Goal: Task Accomplishment & Management: Use online tool/utility

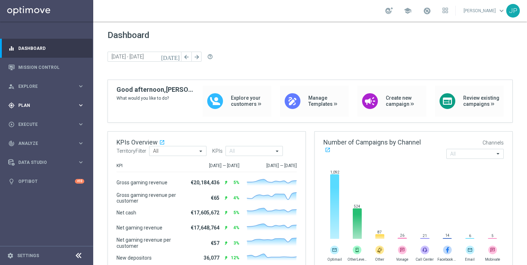
click at [44, 102] on div "gps_fixed Plan" at bounding box center [42, 105] width 69 height 6
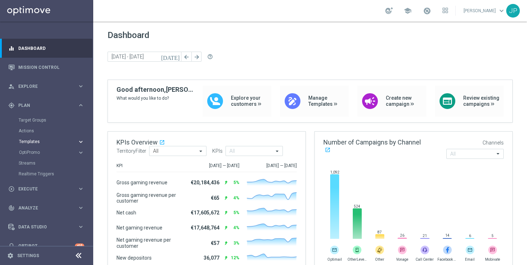
click at [34, 141] on span "Templates" at bounding box center [44, 142] width 51 height 4
click at [34, 152] on link "Optimail" at bounding box center [48, 153] width 52 height 6
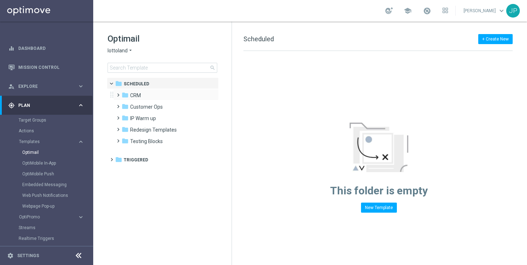
click at [117, 93] on span at bounding box center [116, 91] width 3 height 3
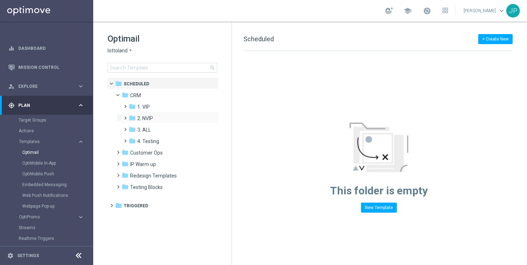
click at [124, 116] on span at bounding box center [123, 114] width 3 height 3
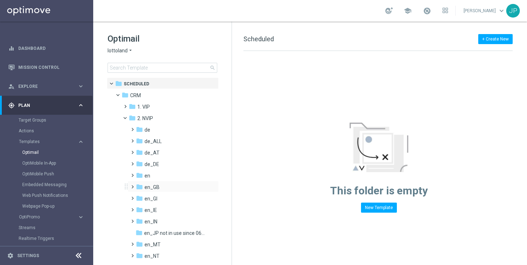
click at [132, 185] on span at bounding box center [130, 183] width 3 height 3
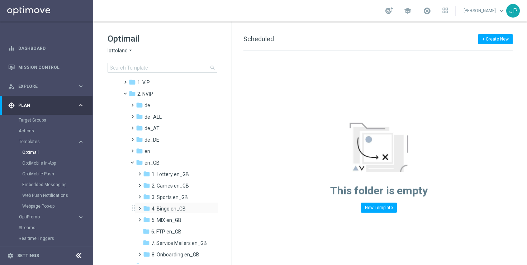
scroll to position [47, 0]
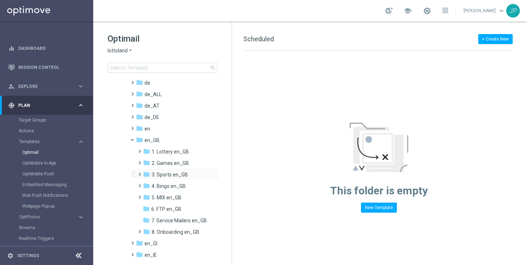
click at [140, 173] on span at bounding box center [138, 171] width 3 height 3
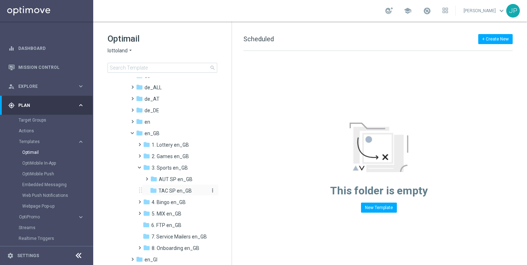
scroll to position [55, 0]
click at [183, 192] on span "TAC SP en_GB" at bounding box center [175, 190] width 33 height 6
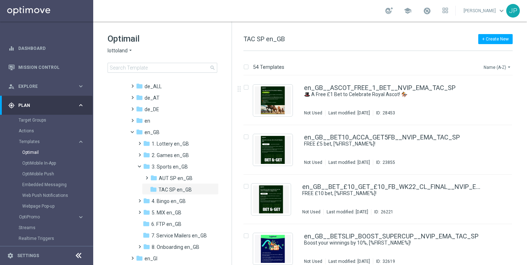
click at [511, 66] on icon "arrow_drop_down" at bounding box center [509, 67] width 6 height 6
click at [489, 99] on span "Date Modified (Newest)" at bounding box center [485, 98] width 48 height 5
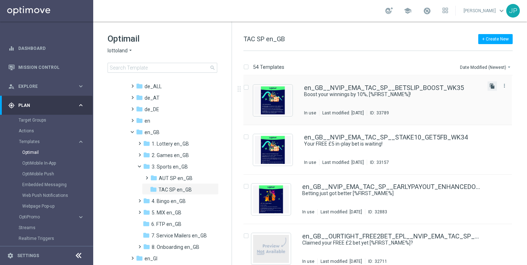
click at [491, 88] on icon "file_copy" at bounding box center [493, 86] width 6 height 6
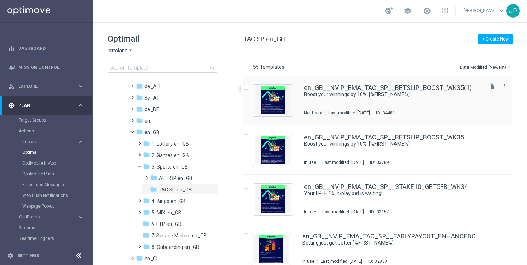
click at [452, 99] on div "en_GB__NVIP_EMA_TAC_SP__BETSLIP_BOOST_WK35(1) Boost your winnings by 10%, [%FIR…" at bounding box center [393, 100] width 178 height 31
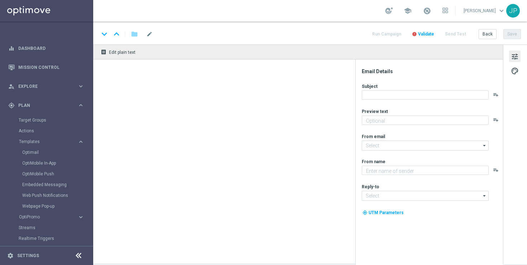
type textarea "Win EVEN MORE from your football bets with a BETSLIP BOOST."
type input "[EMAIL_ADDRESS][DOMAIN_NAME]"
type textarea "Lottoland"
type input "[EMAIL_ADDRESS][DOMAIN_NAME]"
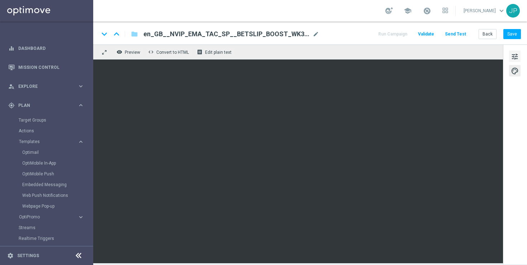
click at [513, 54] on span "tune" at bounding box center [515, 56] width 8 height 9
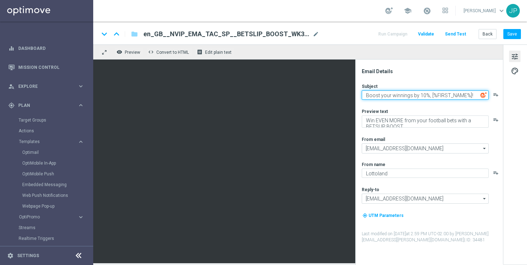
paste textarea "Claim 2 FREE bets worth £8, %%FIRSTNAME%%!"
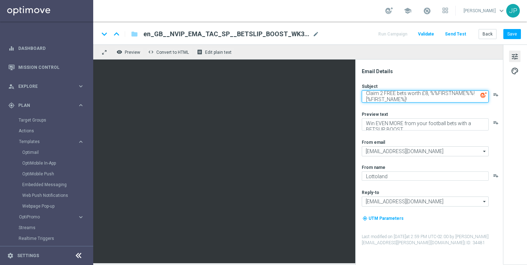
drag, startPoint x: 430, startPoint y: 93, endPoint x: 471, endPoint y: 94, distance: 40.5
click at [471, 94] on textarea "Claim 2 FREE bets worth £8, %%FIRSTNAME%%![%FIRST_NAME%]!" at bounding box center [425, 96] width 127 height 12
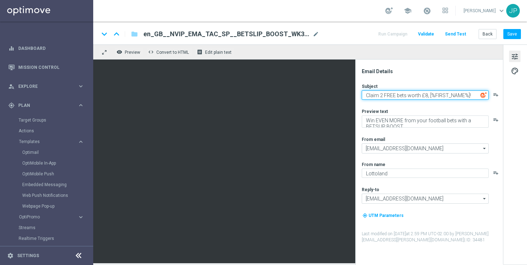
type textarea "Claim 2 FREE bets worth £8, [%FIRST_NAME%]!"
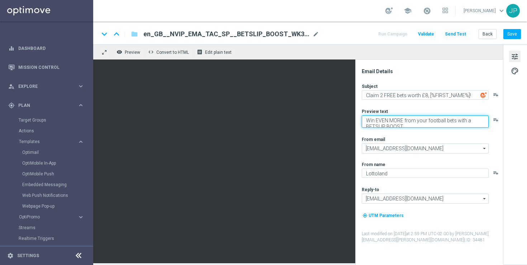
click at [442, 122] on textarea "Win EVEN MORE from your football bets with a BETSLIP BOOST." at bounding box center [425, 121] width 127 height 12
paste textarea "Get MAXIMUM VALUE with the Lottoland Bet Club. Don’t miss out!"
type textarea "Get MAXIMUM VALUE with the Lottoland Bet Club. Don’t miss out!"
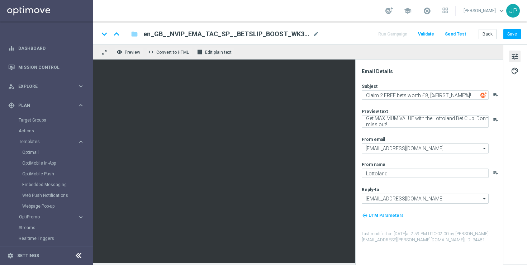
click at [515, 134] on div "tune palette" at bounding box center [515, 154] width 24 height 220
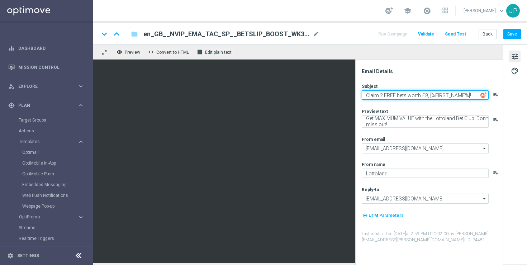
click at [409, 96] on textarea "Claim 2 FREE bets worth £8, [%FIRST_NAME%]!" at bounding box center [425, 94] width 127 height 9
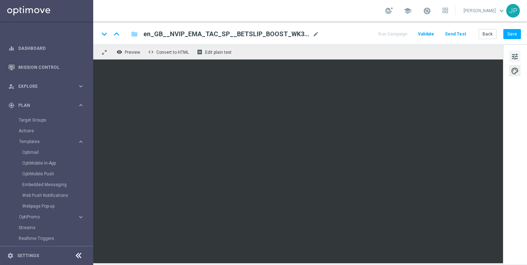
click at [518, 55] on span "tune" at bounding box center [515, 56] width 8 height 9
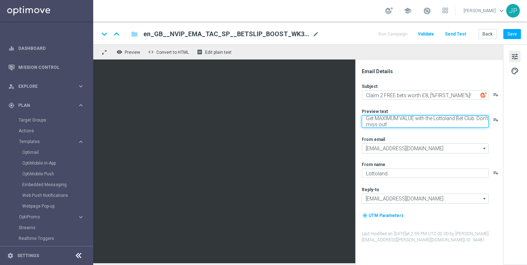
click at [440, 122] on textarea "Get MAXIMUM VALUE with the Lottoland Bet Club. Don’t miss out!" at bounding box center [425, 121] width 127 height 12
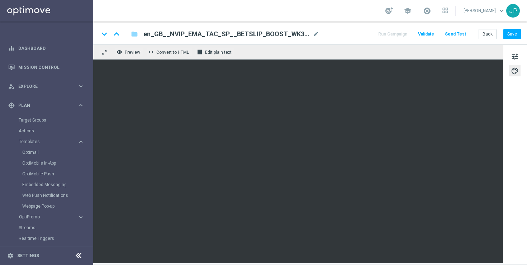
click at [522, 199] on div "tune palette" at bounding box center [515, 154] width 24 height 220
click at [514, 60] on span "tune" at bounding box center [515, 56] width 8 height 9
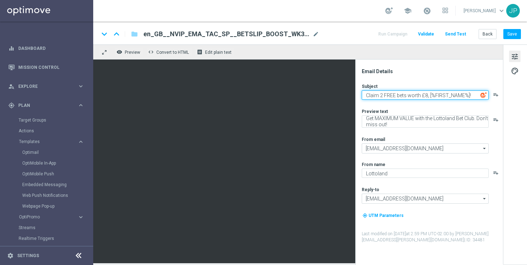
drag, startPoint x: 430, startPoint y: 96, endPoint x: 442, endPoint y: 96, distance: 11.8
click at [443, 96] on textarea "Claim 2 FREE bets worth £8, [%FIRST_NAME%]!" at bounding box center [425, 94] width 127 height 9
drag, startPoint x: 469, startPoint y: 95, endPoint x: 430, endPoint y: 96, distance: 39.1
click at [430, 96] on textarea "Claim 2 FREE bets worth £8, [%FIRST_NAME%]!" at bounding box center [425, 94] width 127 height 9
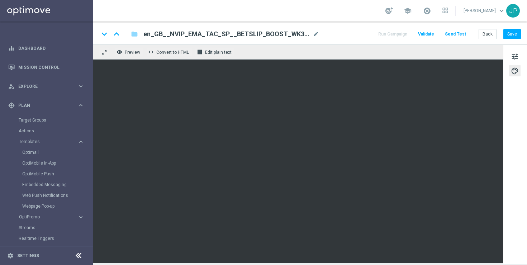
click at [284, 34] on span "en_GB__NVIP_EMA_TAC_SP__BETSLIP_BOOST_WK35(1)" at bounding box center [226, 34] width 166 height 9
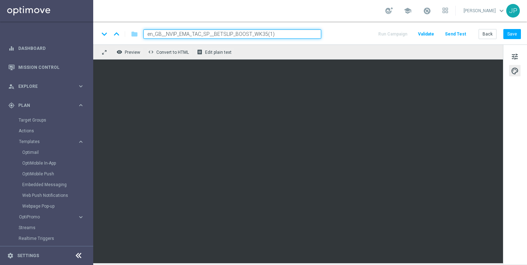
click at [307, 32] on input "en_GB__NVIP_EMA_TAC_SP__BETSLIP_BOOST_WK35(1)" at bounding box center [232, 33] width 178 height 9
paste input "WSL_+_BCBOOST_WK36"
type input "en_GB__NVIP_EMA_TAC_SP__WSL_+_BCBOOST_WK36"
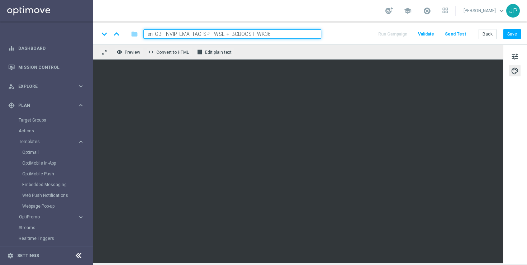
click at [353, 34] on div "keyboard_arrow_down keyboard_arrow_up folder en_GB__NVIP_EMA_TAC_SP__WSL_+_BCBO…" at bounding box center [310, 33] width 422 height 9
click at [342, 32] on div "keyboard_arrow_down keyboard_arrow_up folder en_GB__NVIP_EMA_TAC_SP__WSL_+_BCBO…" at bounding box center [310, 33] width 422 height 9
click at [515, 58] on span "tune" at bounding box center [515, 56] width 8 height 9
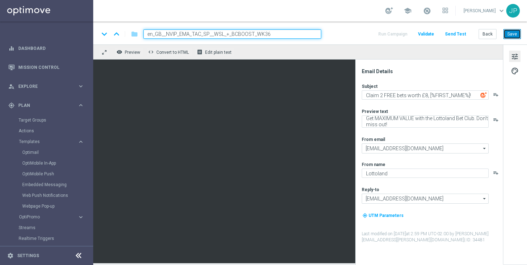
click at [513, 35] on button "Save" at bounding box center [513, 34] width 18 height 10
click at [486, 34] on button "Back" at bounding box center [488, 34] width 18 height 10
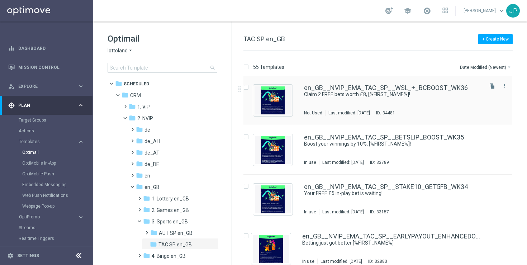
click at [457, 104] on div "en_GB__NVIP_EMA_TAC_SP__WSL_+_BCBOOST_WK36 Claim 2 FREE bets worth £8, [%FIRST_…" at bounding box center [393, 100] width 178 height 31
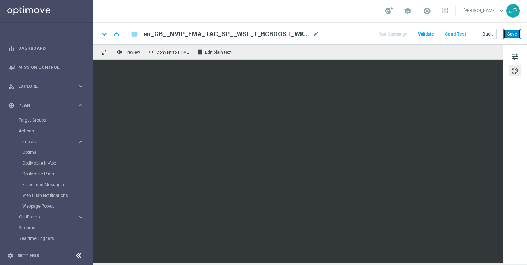
click at [516, 36] on button "Save" at bounding box center [513, 34] width 18 height 10
click at [355, 11] on div "school [PERSON_NAME] keyboard_arrow_down JP" at bounding box center [310, 11] width 434 height 22
click at [518, 32] on button "Save" at bounding box center [513, 34] width 18 height 10
